Goal: Find specific page/section: Find specific page/section

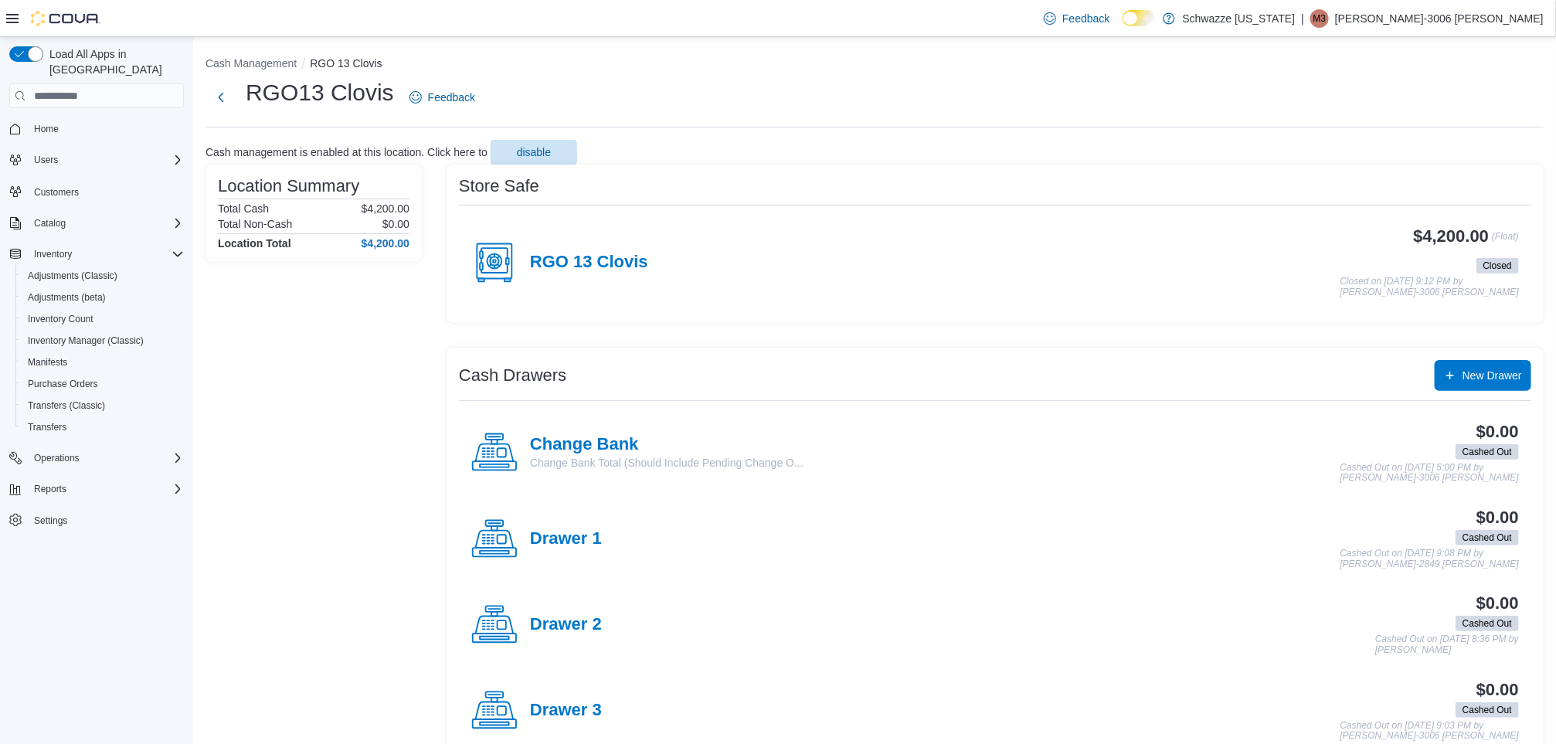
click at [840, 137] on div "Cash Management RGO 13 Clovis RGO13 Clovis Feedback Cash management is enabled …" at bounding box center [874, 537] width 1363 height 1000
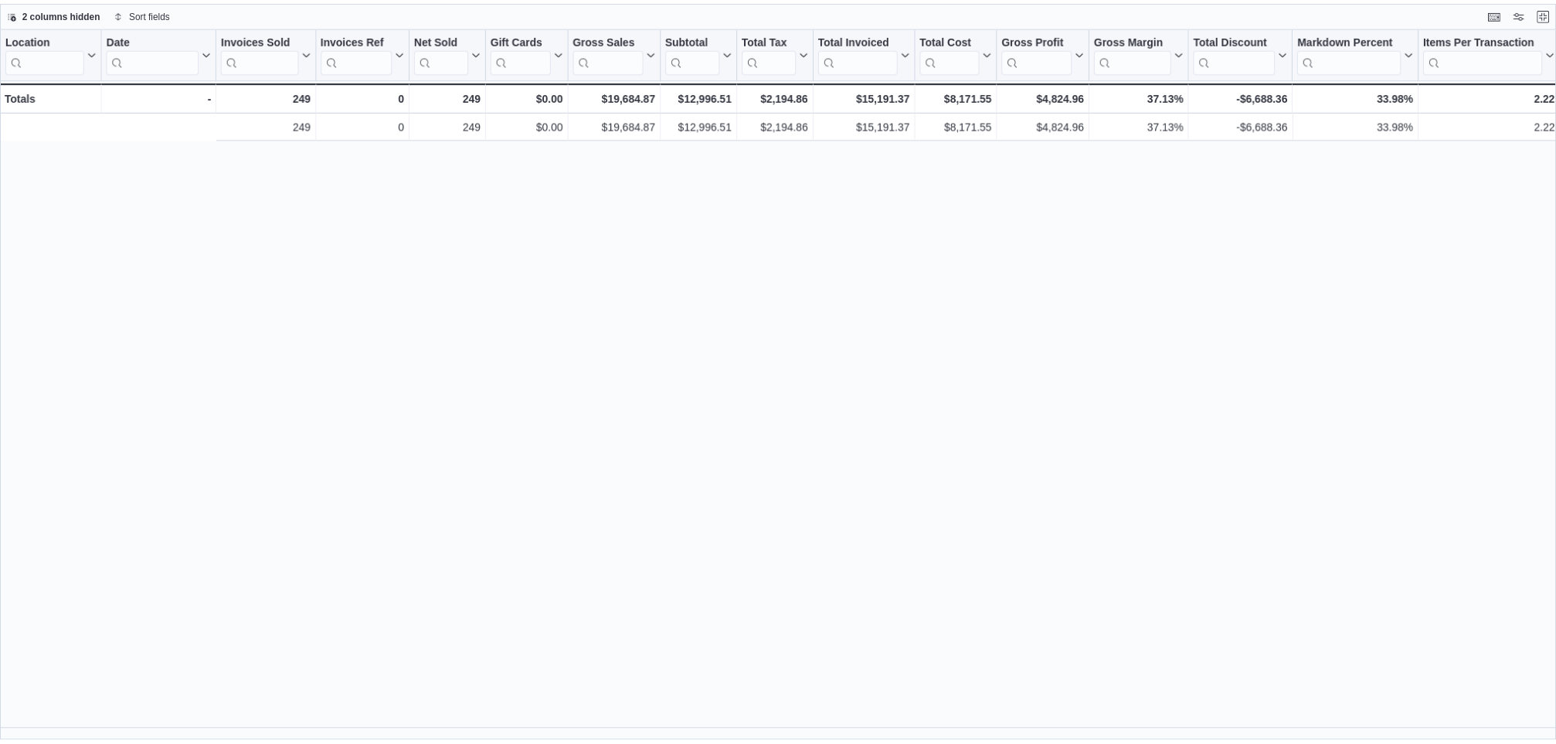
scroll to position [0, 413]
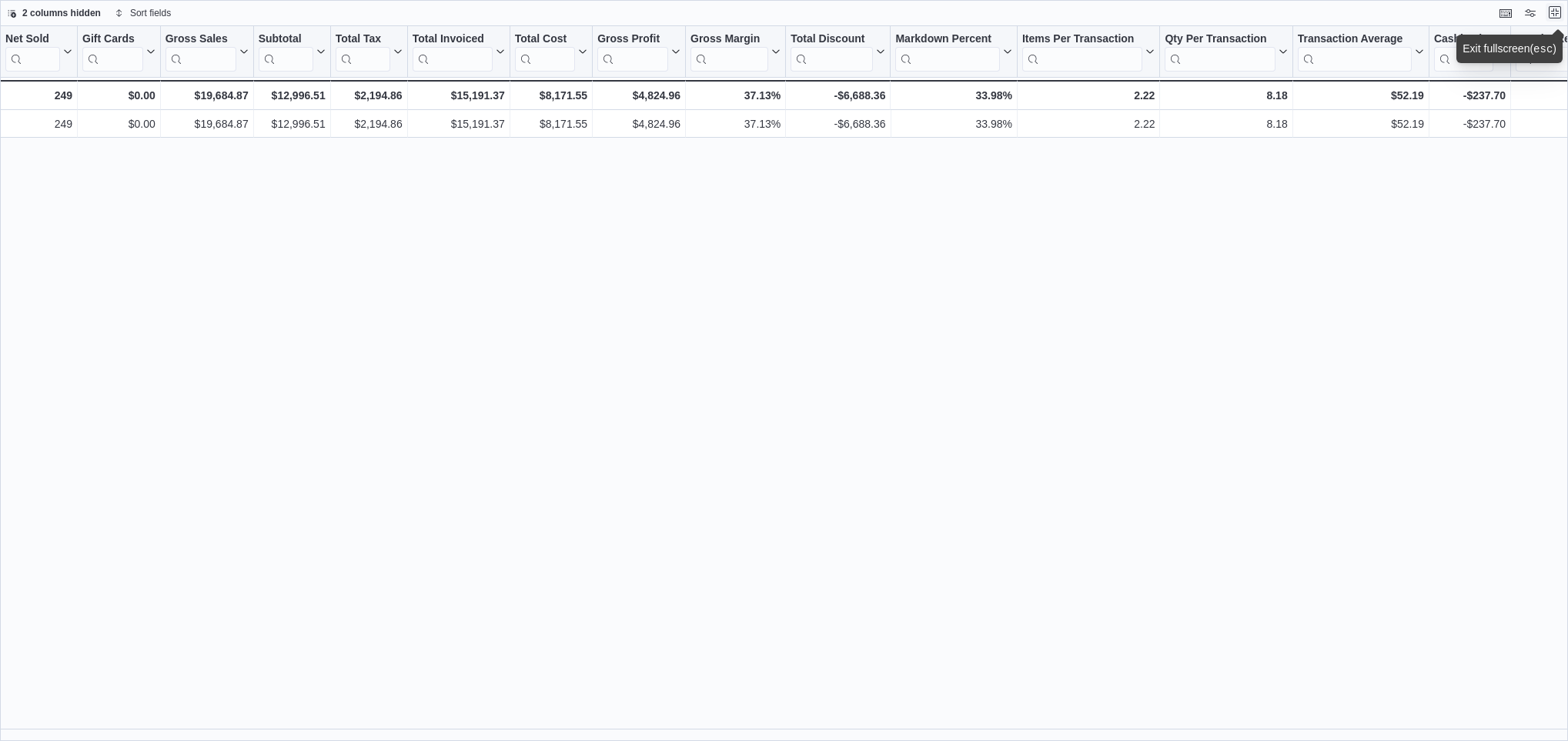
click at [1553, 8] on button "Exit fullscreen" at bounding box center [1555, 12] width 19 height 19
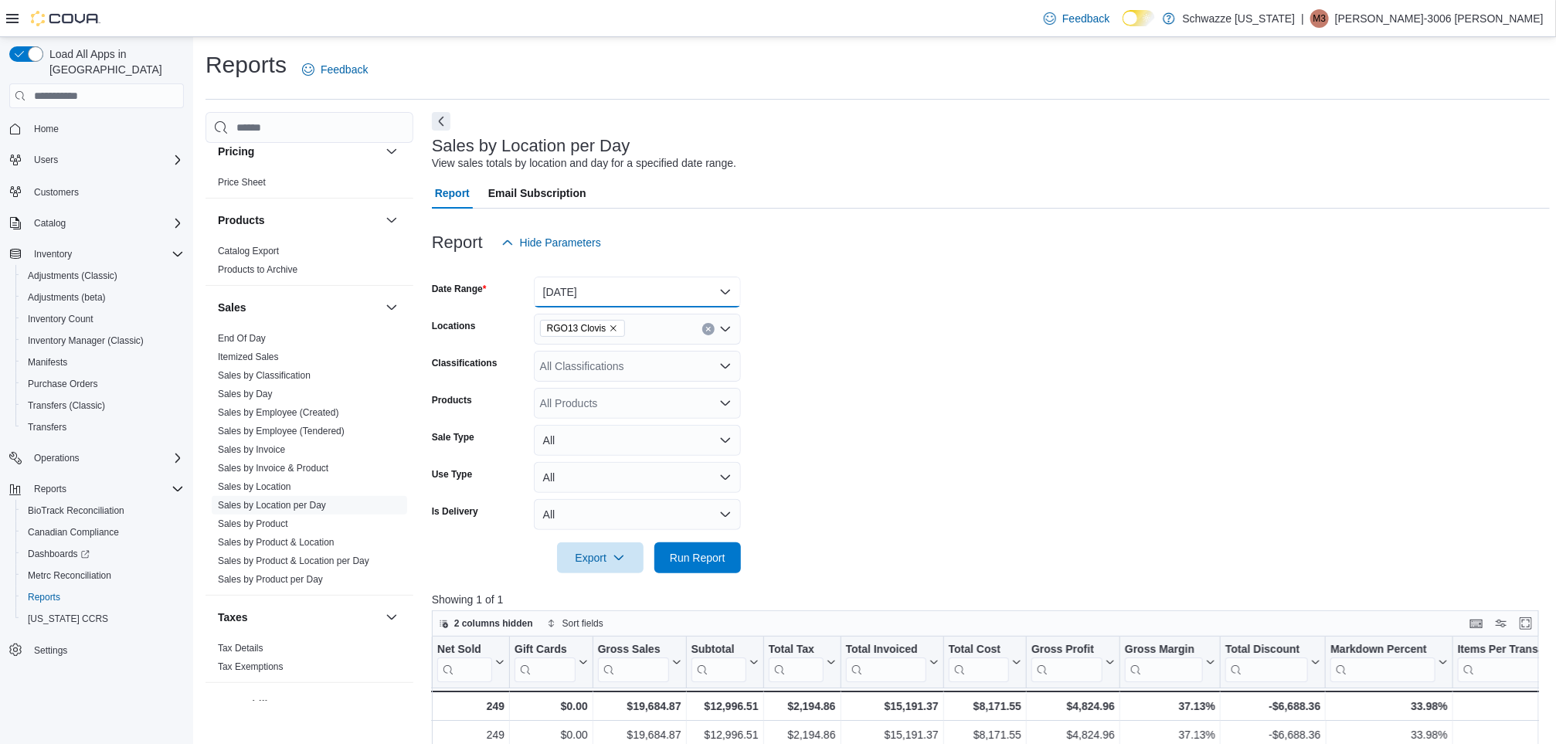
click at [705, 302] on button "[DATE]" at bounding box center [637, 292] width 207 height 31
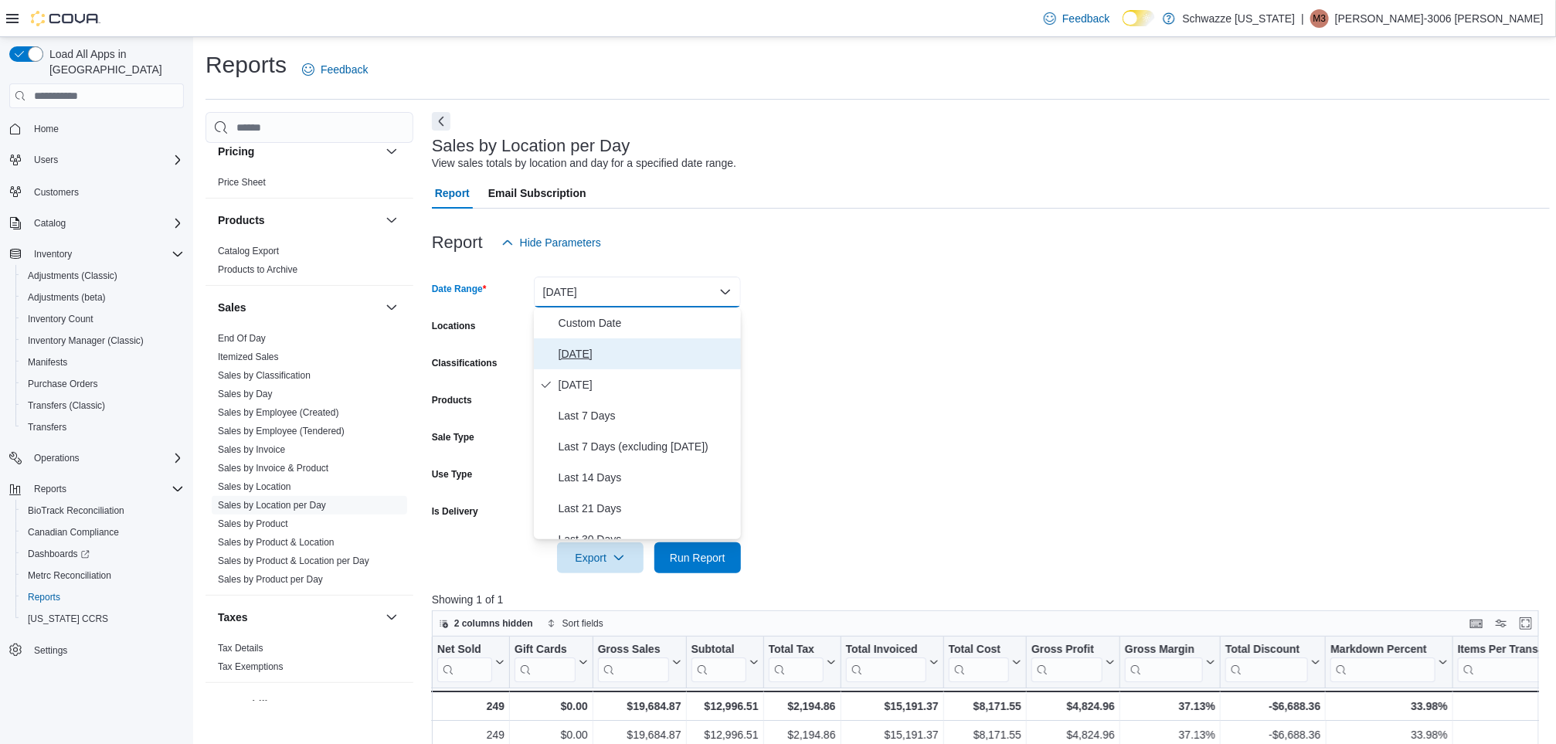
click at [655, 360] on span "[DATE]" at bounding box center [647, 354] width 176 height 19
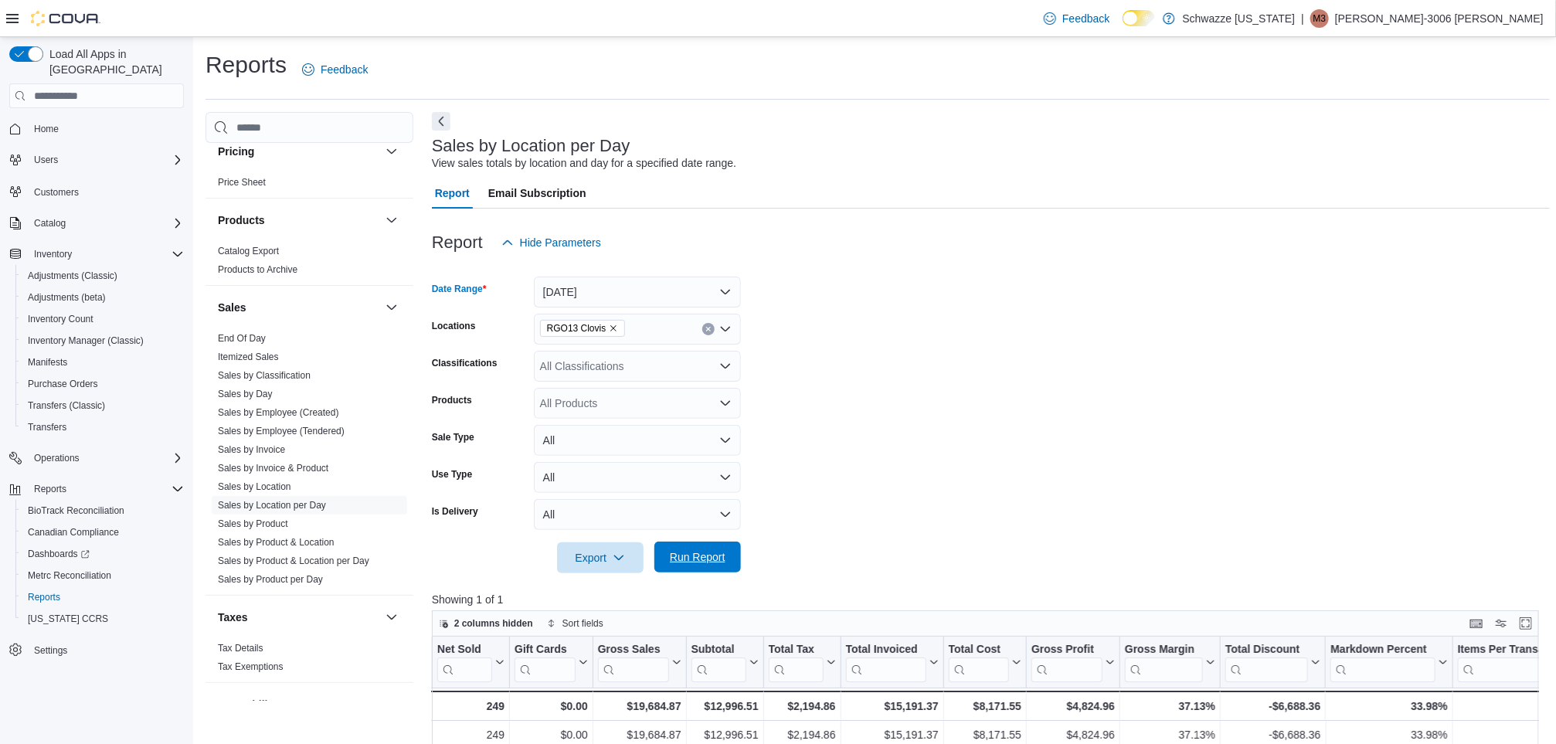
click at [709, 554] on span "Run Report" at bounding box center [698, 556] width 56 height 15
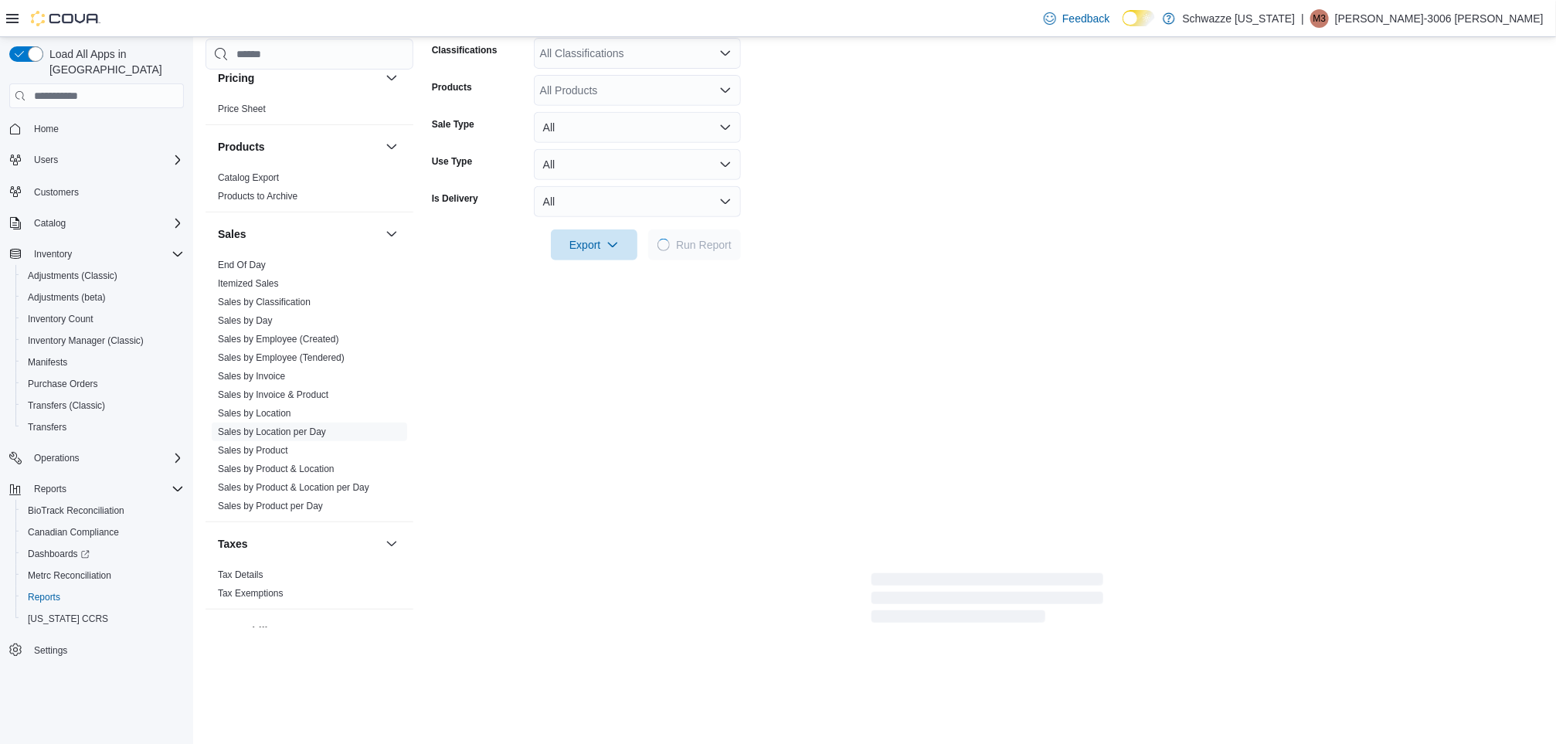
scroll to position [315, 0]
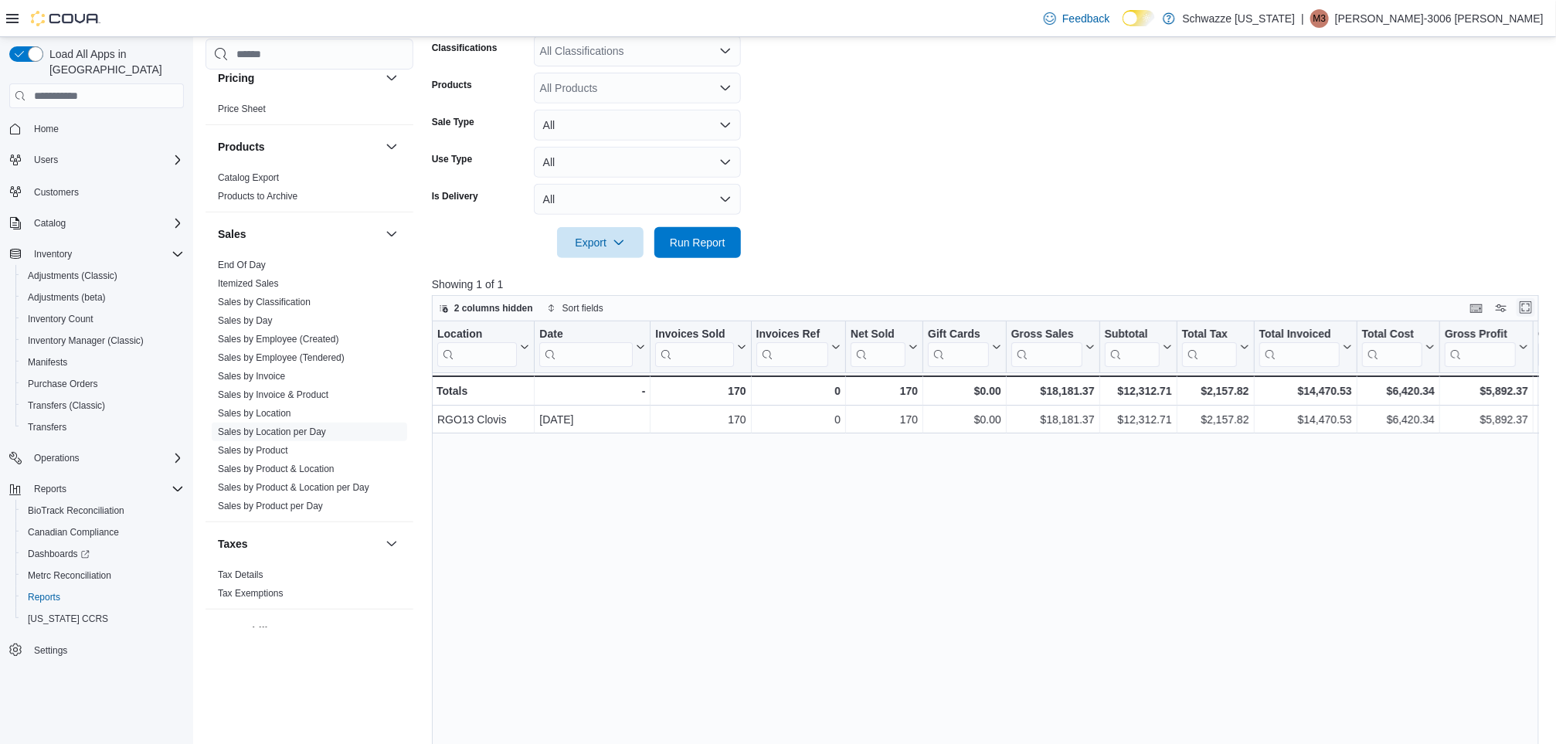
click at [1536, 304] on button "Enter fullscreen" at bounding box center [1526, 307] width 19 height 19
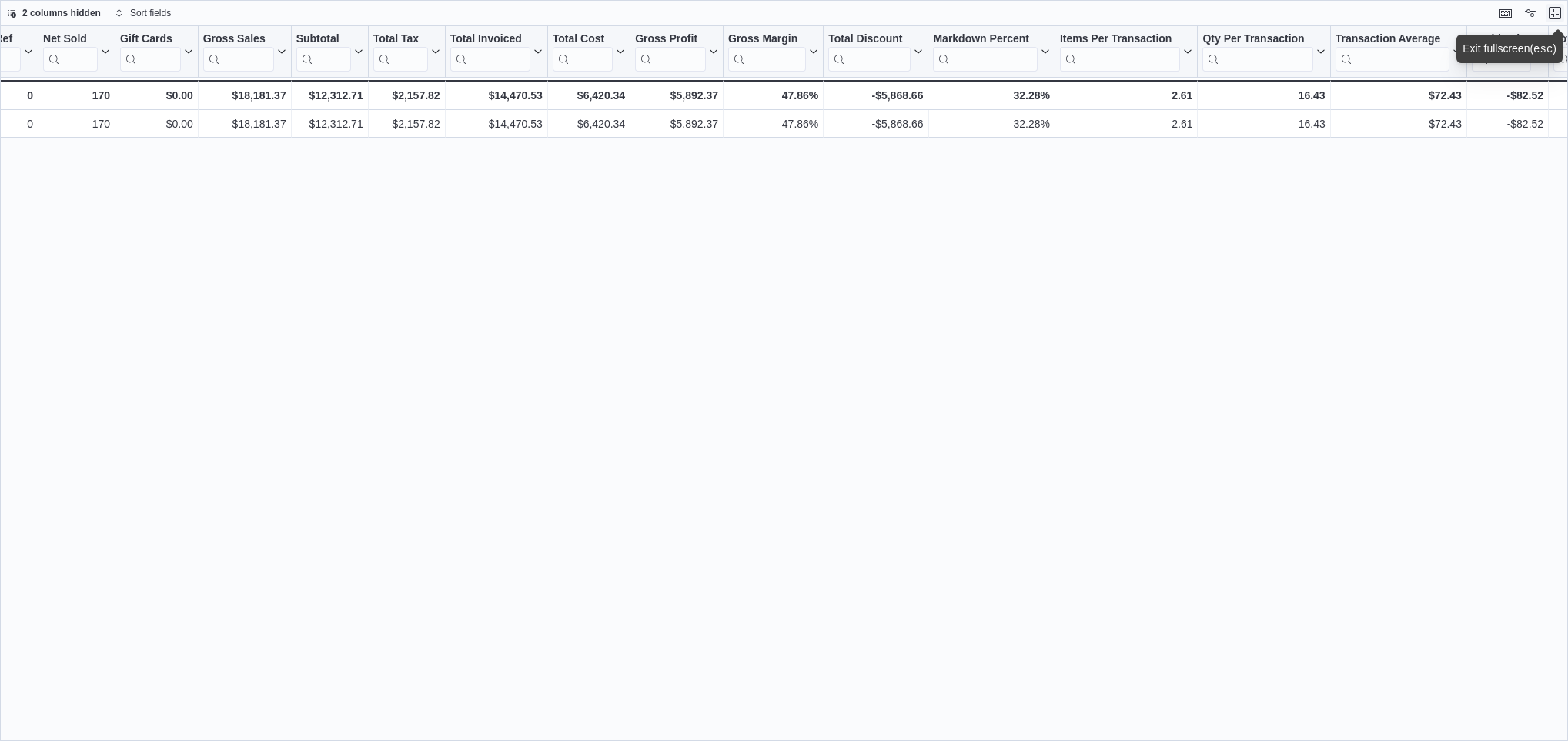
scroll to position [0, 385]
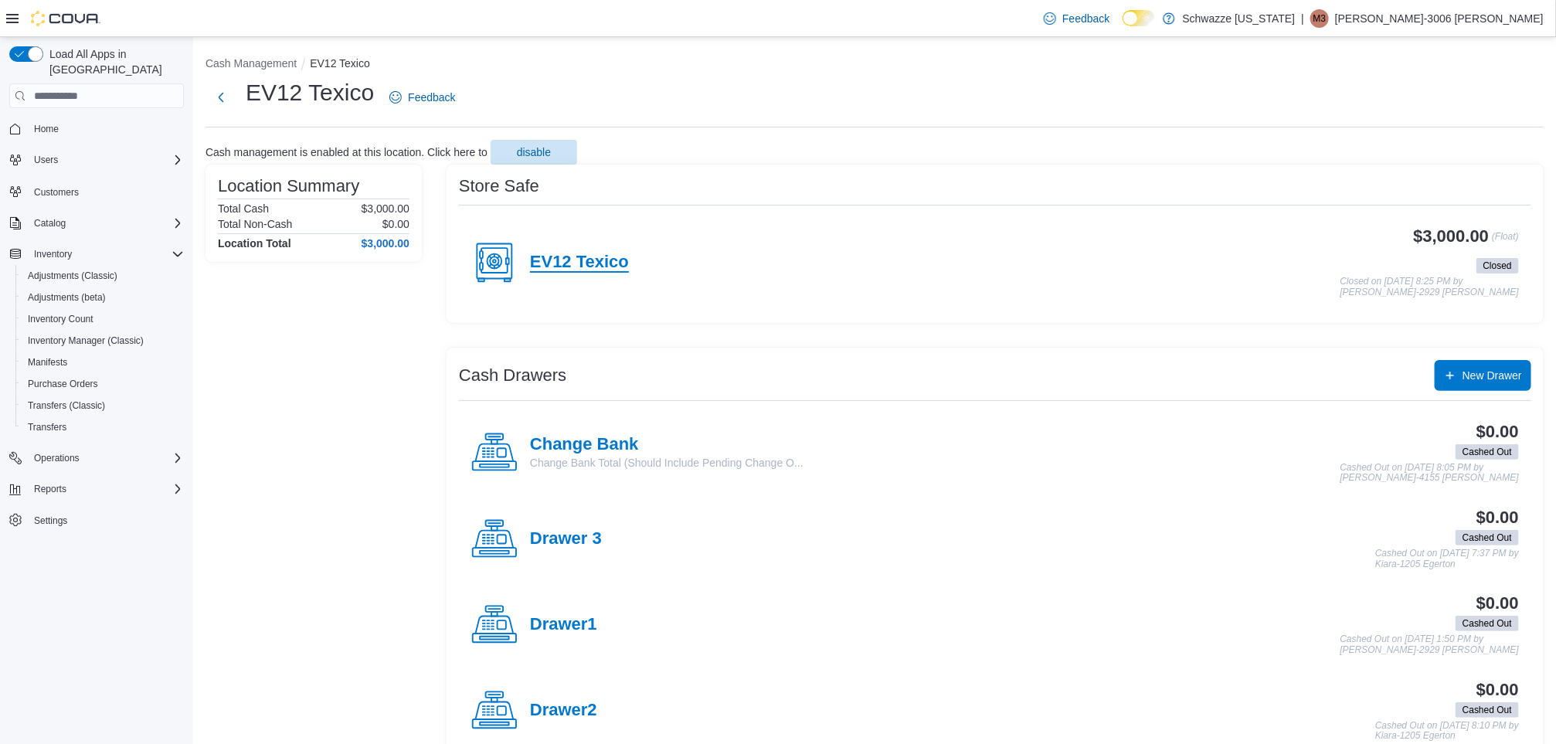
click at [589, 265] on h4 "EV12 Texico" at bounding box center [579, 263] width 99 height 20
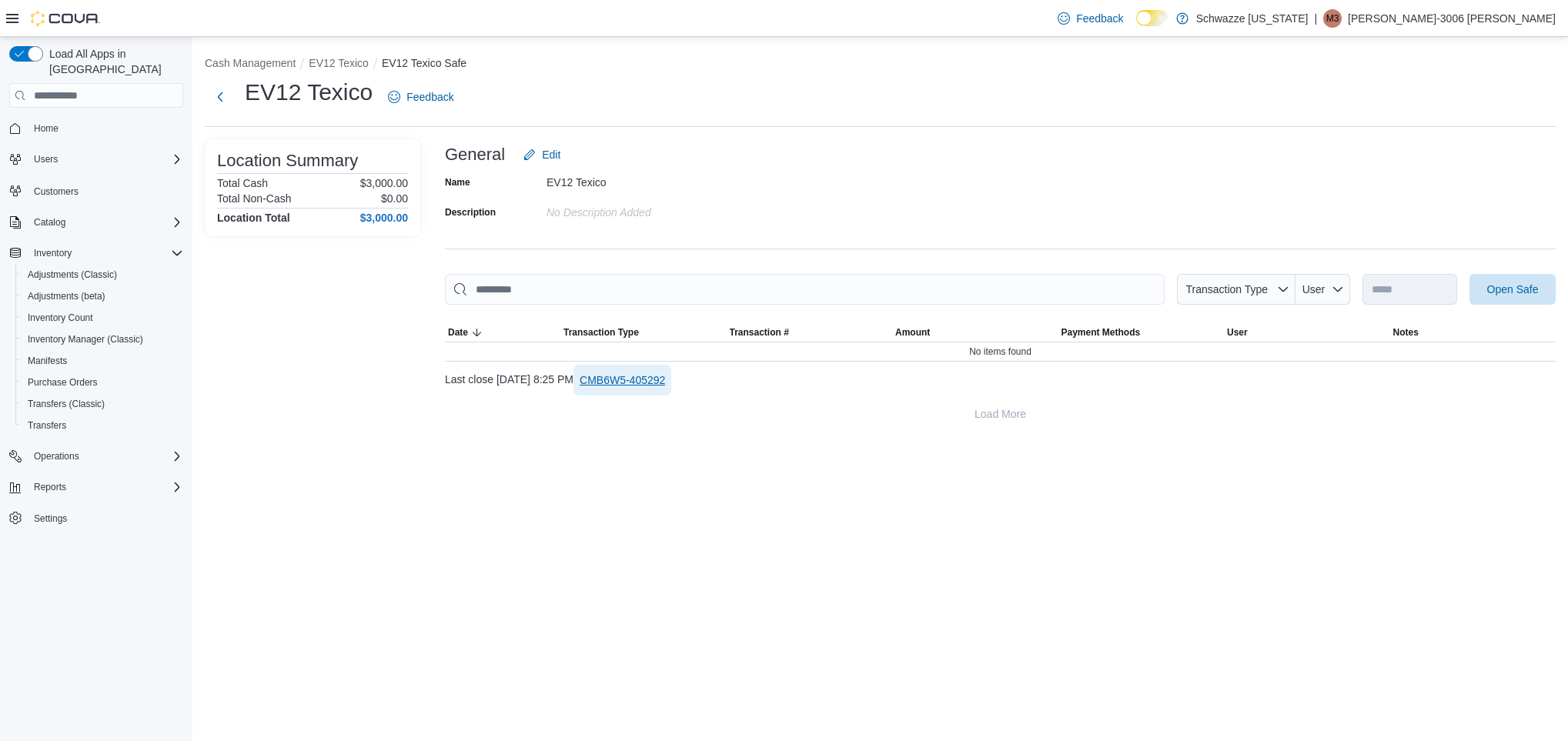
click at [638, 378] on span "CMB6W5-405292" at bounding box center [623, 379] width 86 height 15
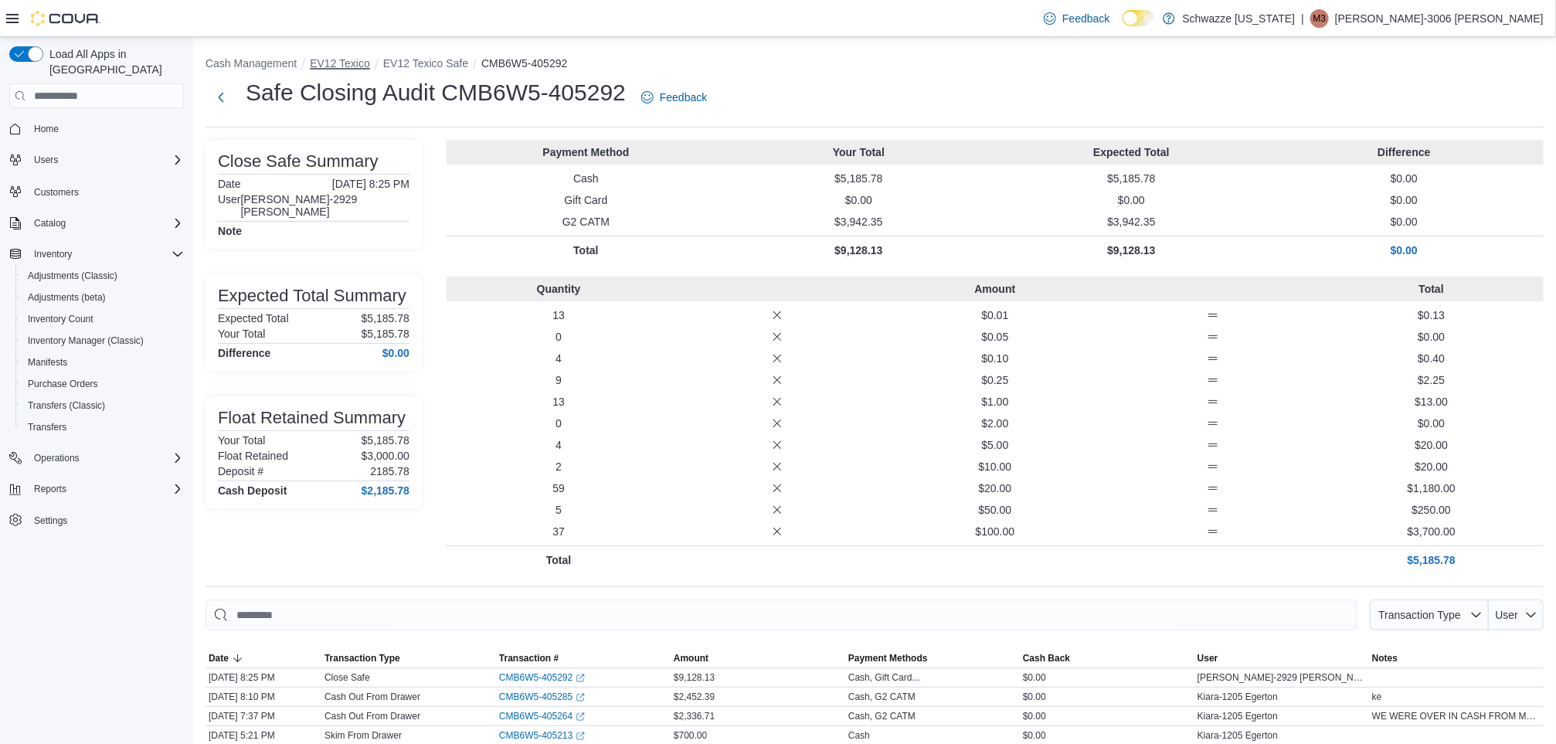
click at [335, 59] on button "EV12 Texico" at bounding box center [340, 63] width 60 height 12
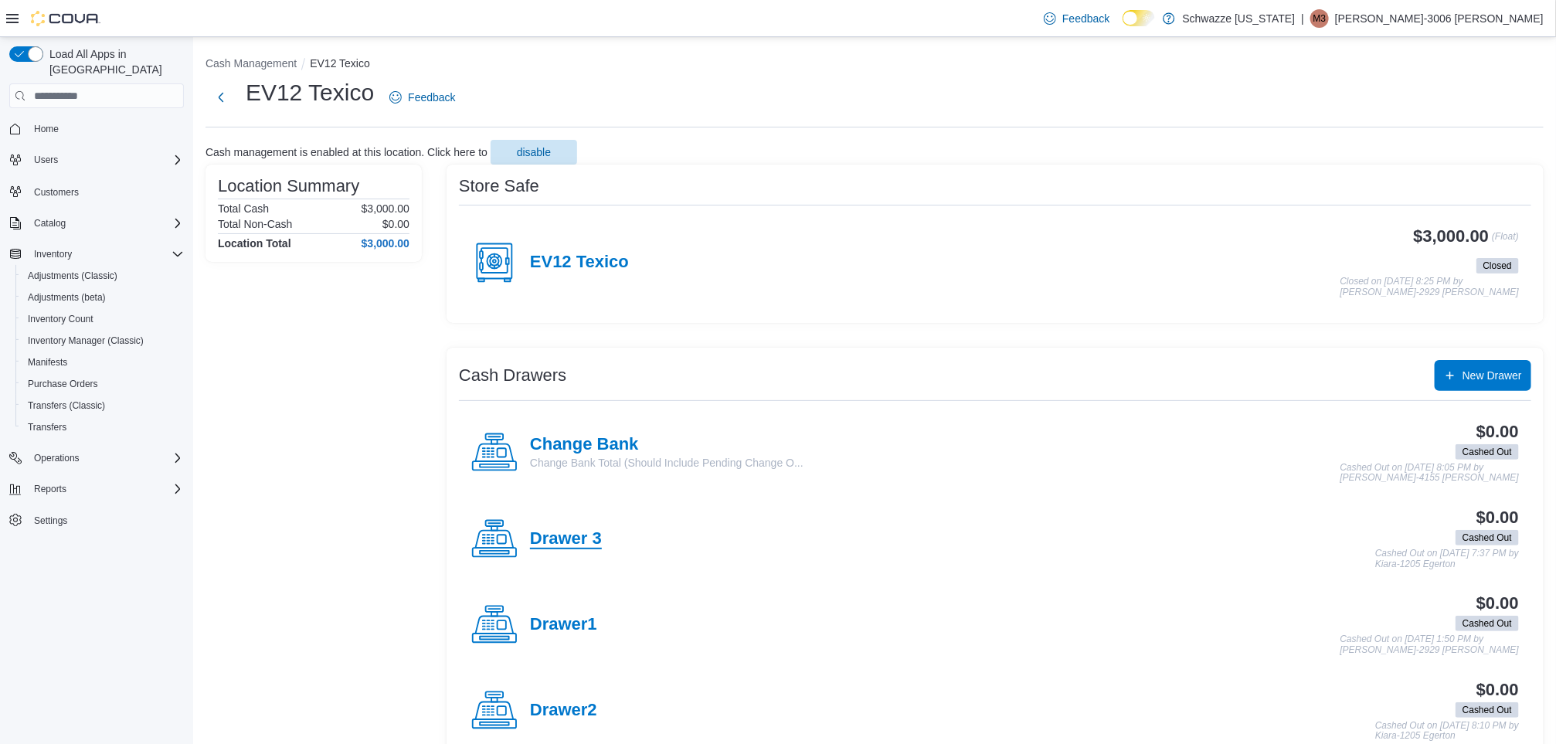
click at [590, 531] on h4 "Drawer 3" at bounding box center [566, 539] width 72 height 20
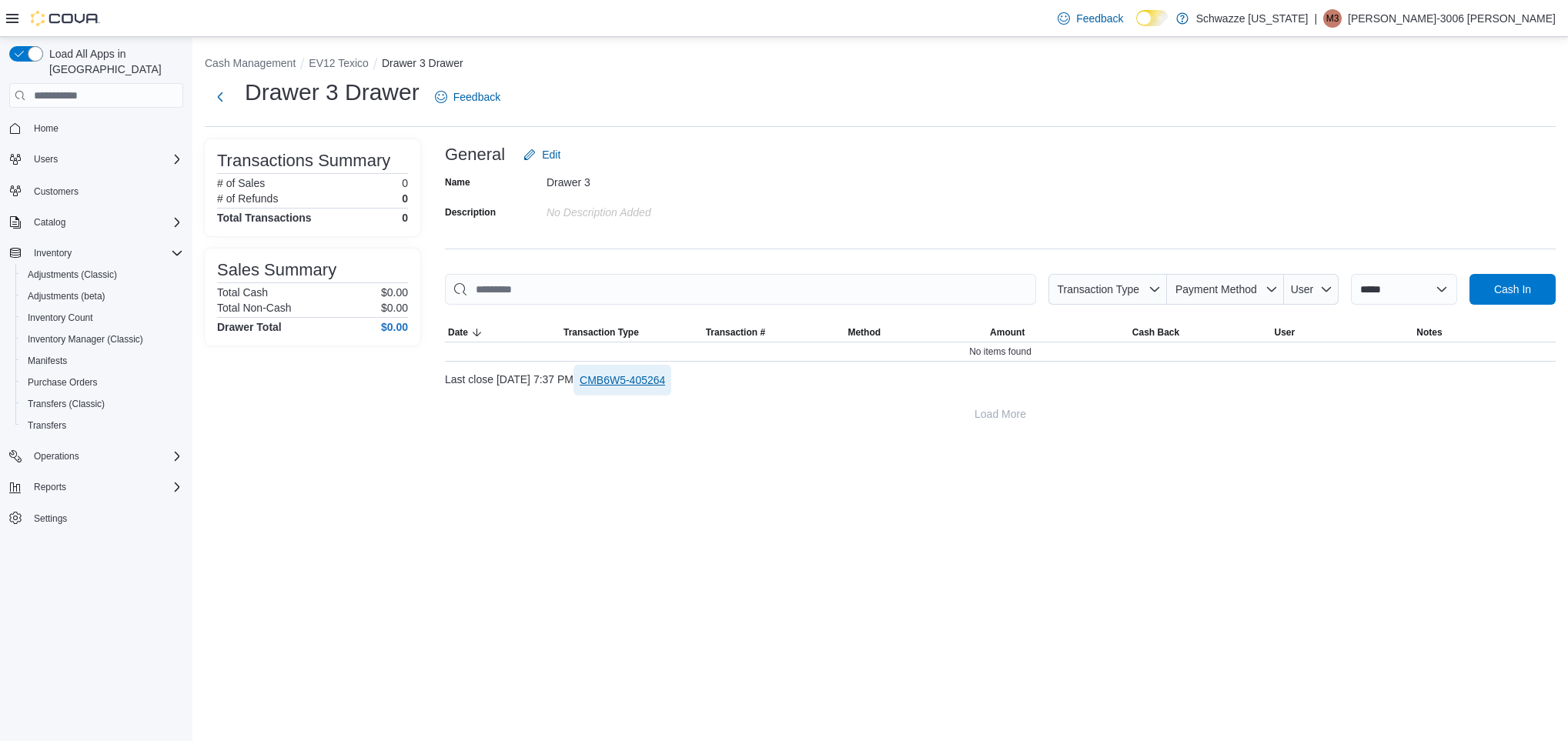
click at [660, 378] on span "CMB6W5-405264" at bounding box center [623, 379] width 86 height 15
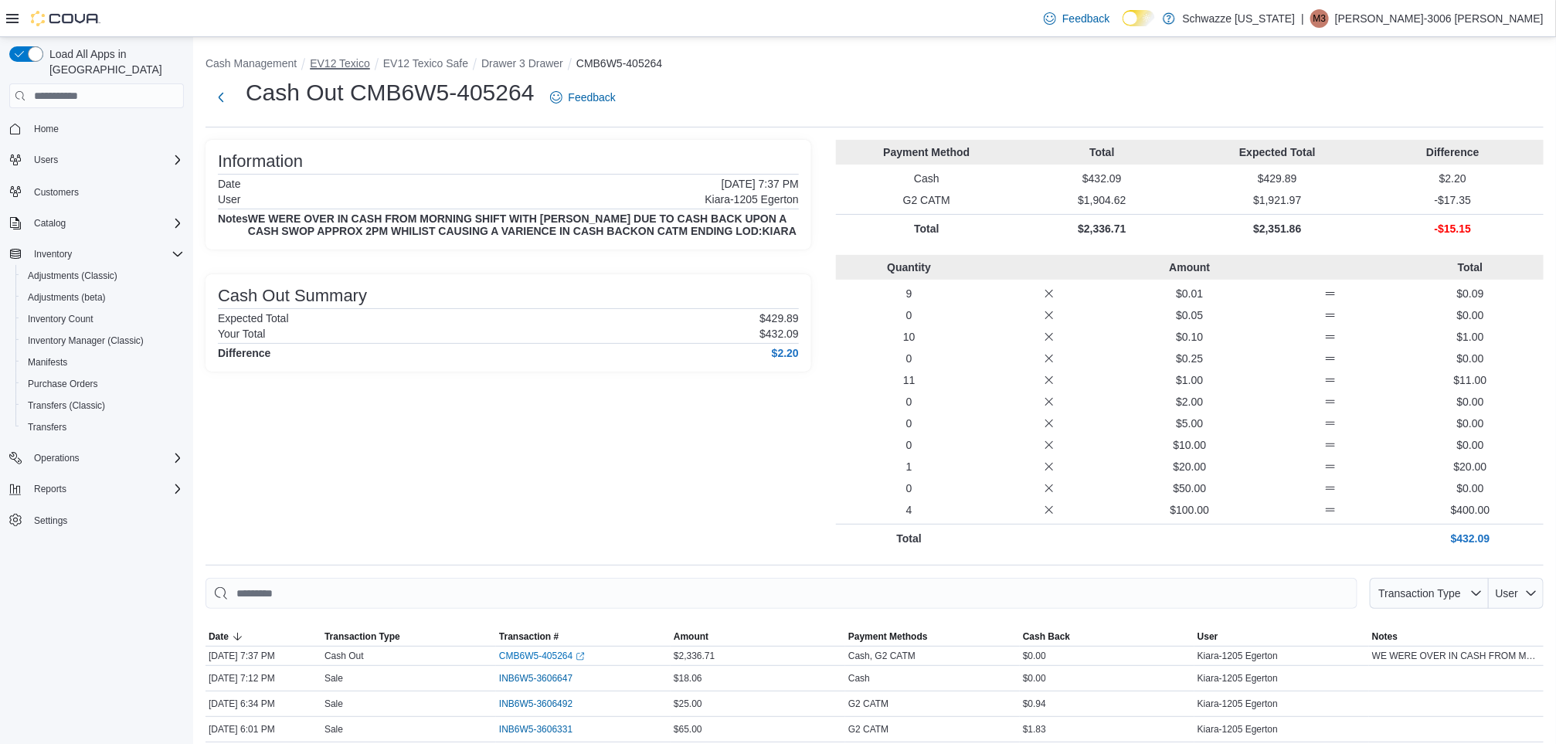
click at [359, 61] on button "EV12 Texico" at bounding box center [340, 63] width 60 height 12
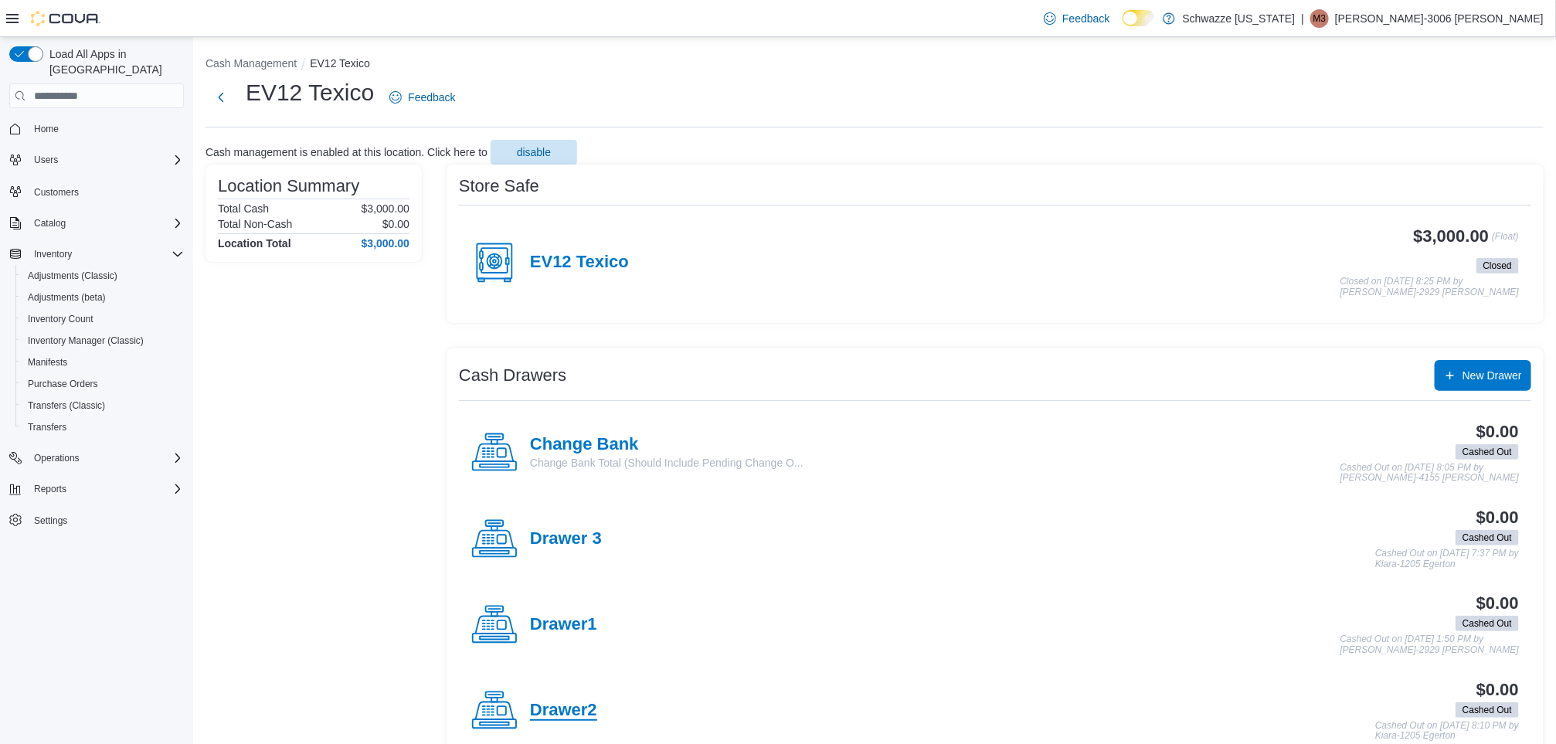
click at [569, 713] on h4 "Drawer2" at bounding box center [563, 711] width 67 height 20
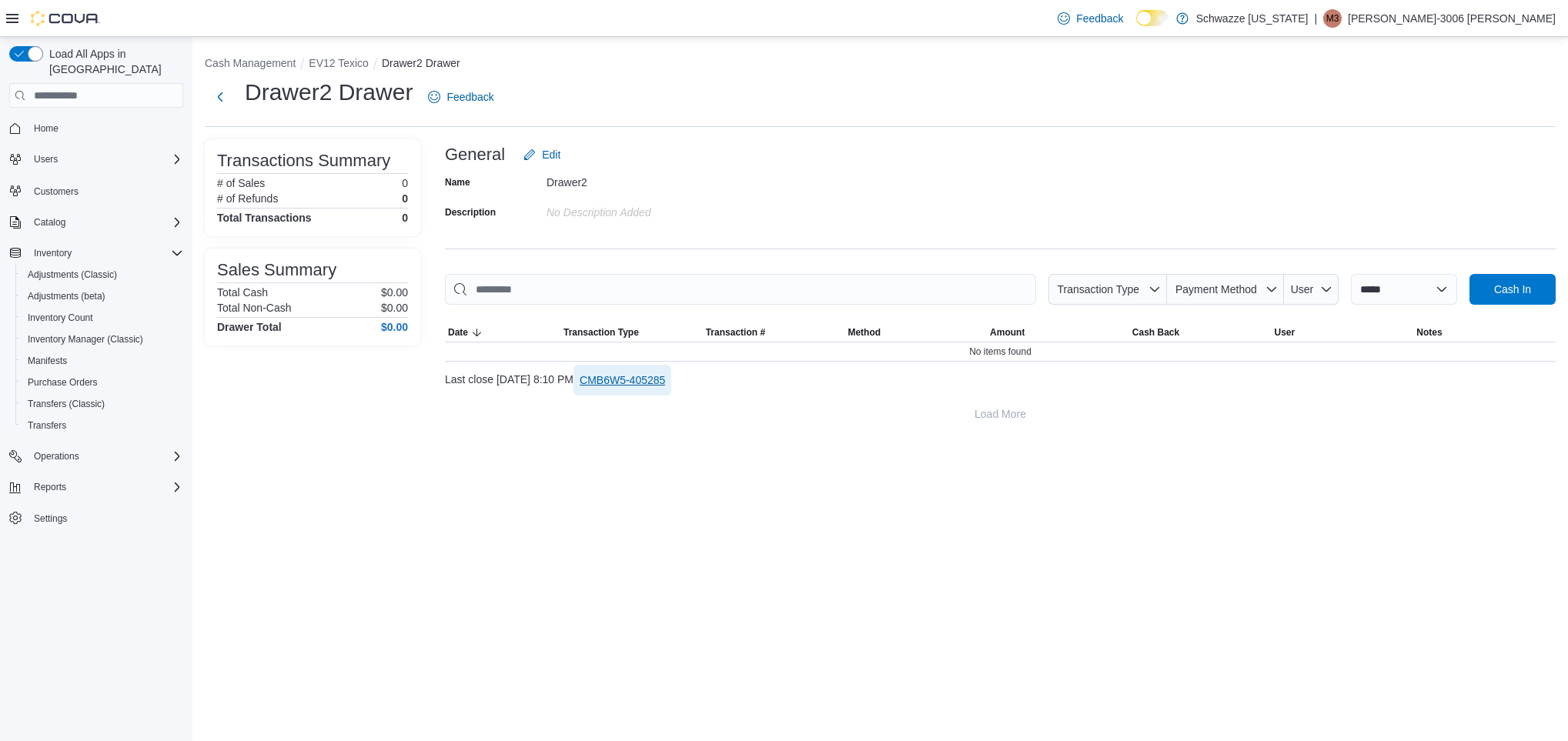
click at [645, 374] on span "CMB6W5-405285" at bounding box center [623, 379] width 86 height 15
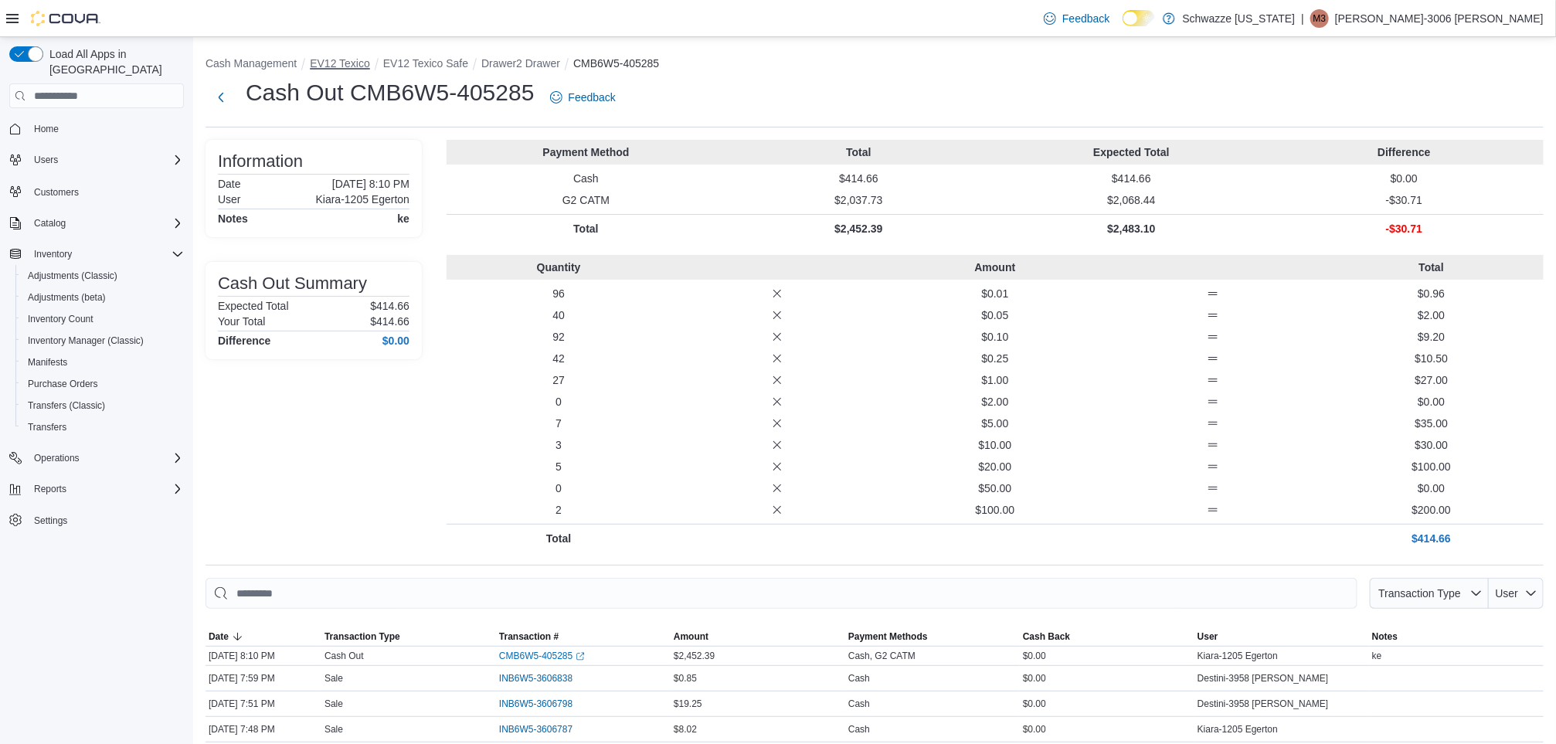
click at [355, 65] on button "EV12 Texico" at bounding box center [340, 63] width 60 height 12
